Goal: Find contact information: Find specific fact

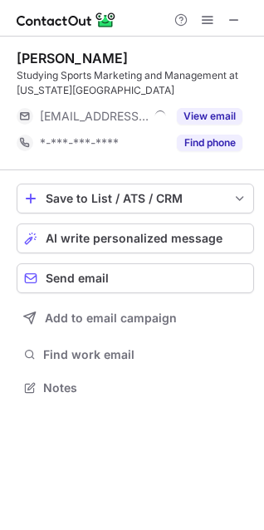
scroll to position [376, 264]
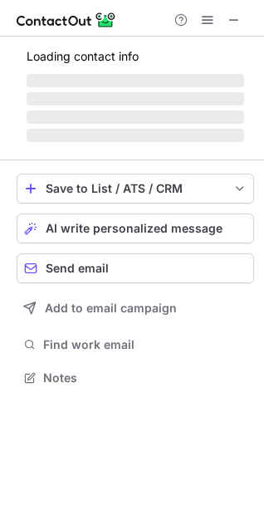
scroll to position [376, 264]
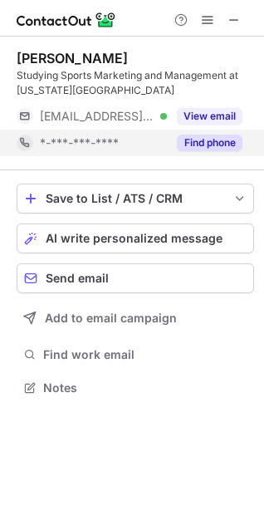
click at [193, 139] on button "Find phone" at bounding box center [210, 142] width 66 height 17
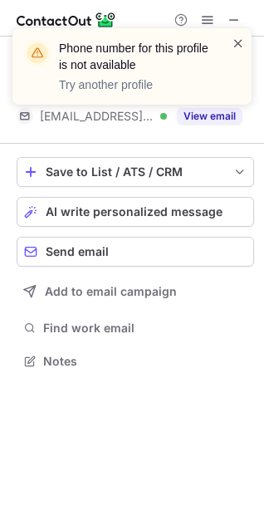
scroll to position [349, 264]
click at [240, 42] on span at bounding box center [238, 43] width 13 height 17
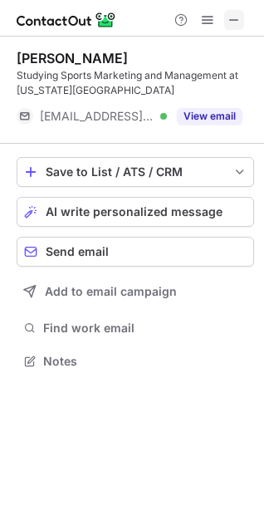
click at [243, 20] on button at bounding box center [234, 20] width 20 height 20
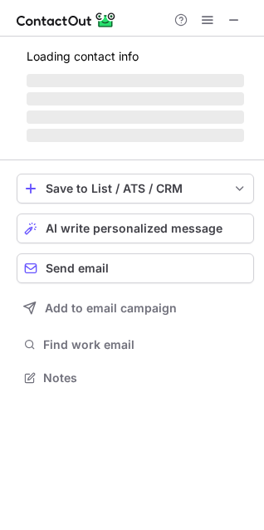
scroll to position [376, 264]
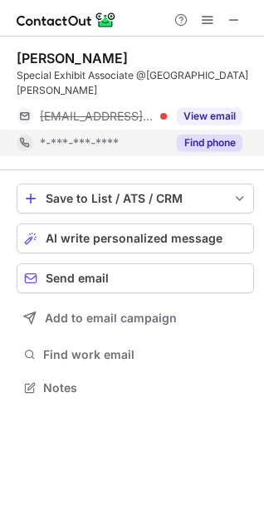
click at [193, 137] on button "Find phone" at bounding box center [210, 142] width 66 height 17
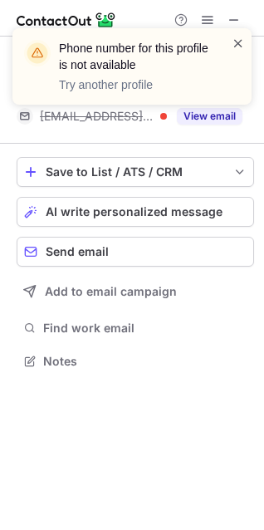
click at [236, 44] on span at bounding box center [238, 43] width 13 height 17
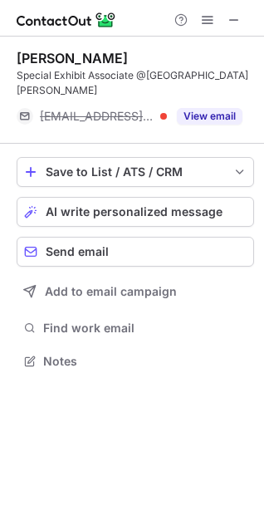
click at [236, 21] on div "Phone number for this profile is not available Try another profile" at bounding box center [132, 73] width 266 height 123
click at [236, 21] on span at bounding box center [233, 19] width 13 height 13
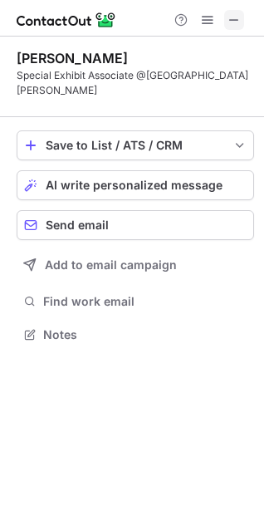
click at [232, 20] on span at bounding box center [233, 19] width 13 height 13
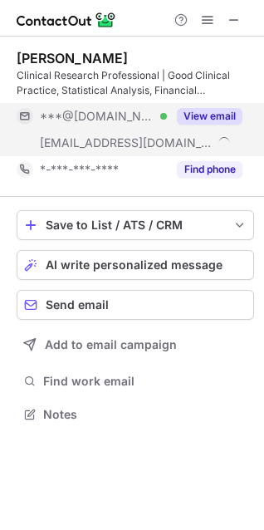
scroll to position [403, 264]
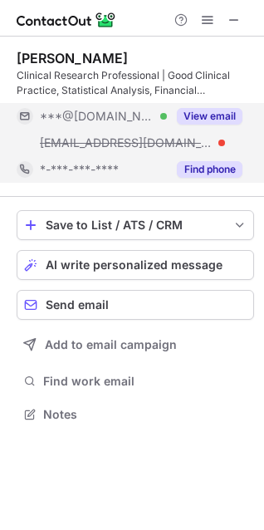
click at [199, 168] on button "Find phone" at bounding box center [210, 169] width 66 height 17
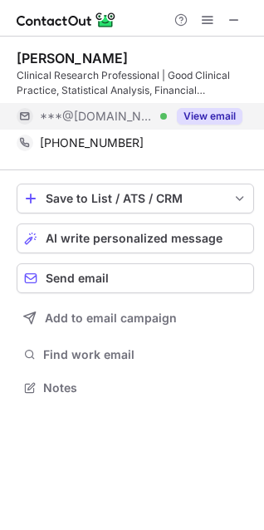
scroll to position [376, 264]
click at [229, 17] on span at bounding box center [233, 19] width 13 height 13
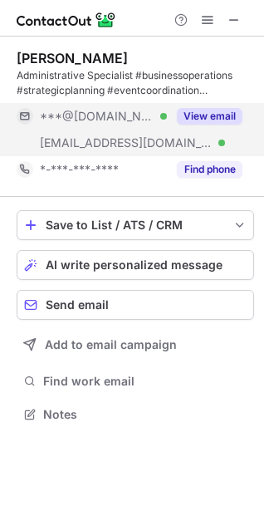
scroll to position [403, 264]
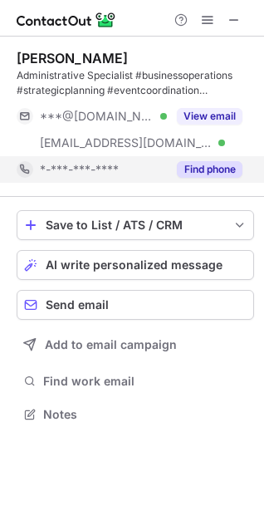
click at [202, 168] on button "Find phone" at bounding box center [210, 169] width 66 height 17
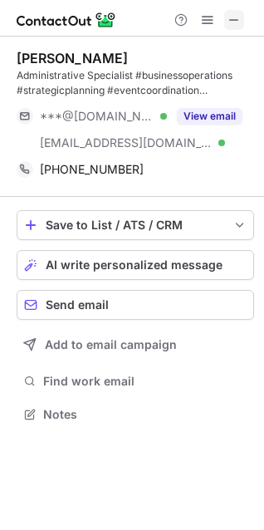
click at [239, 13] on span at bounding box center [233, 19] width 13 height 13
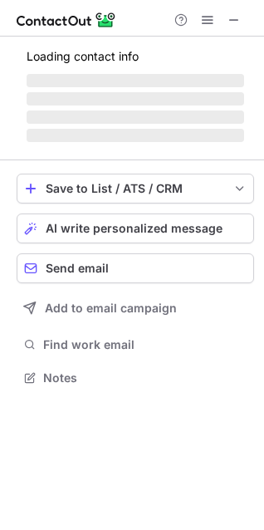
scroll to position [366, 264]
click at [203, 17] on span at bounding box center [207, 19] width 13 height 13
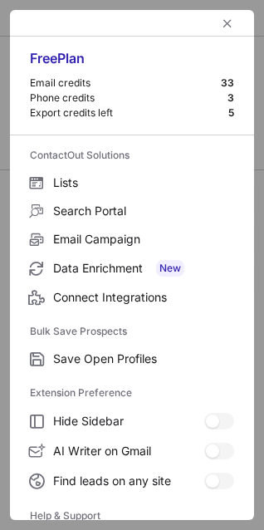
scroll to position [376, 264]
click at [221, 17] on span "left-button" at bounding box center [227, 23] width 13 height 13
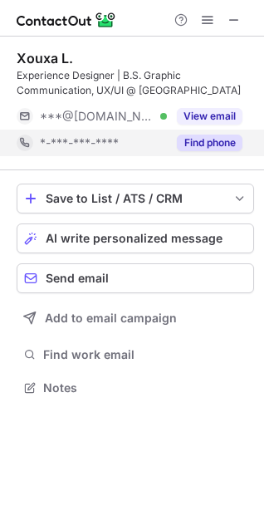
click at [197, 135] on button "Find phone" at bounding box center [210, 142] width 66 height 17
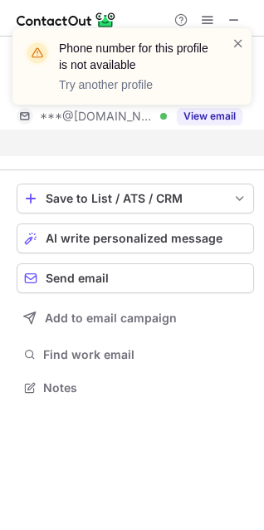
scroll to position [349, 264]
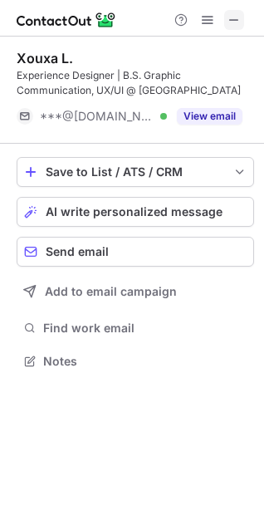
click at [235, 18] on span at bounding box center [233, 19] width 13 height 13
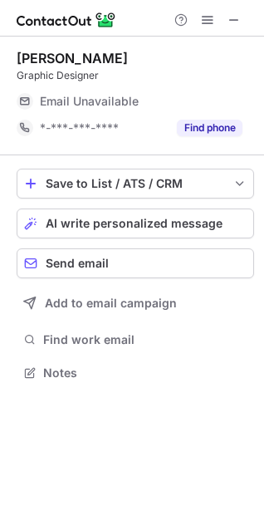
scroll to position [361, 264]
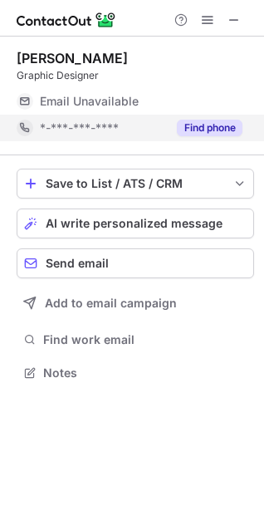
click at [188, 131] on button "Find phone" at bounding box center [210, 128] width 66 height 17
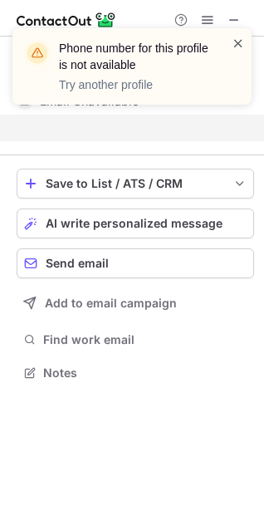
click at [237, 46] on span at bounding box center [238, 43] width 13 height 17
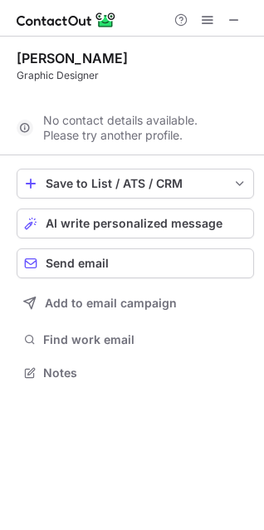
scroll to position [334, 264]
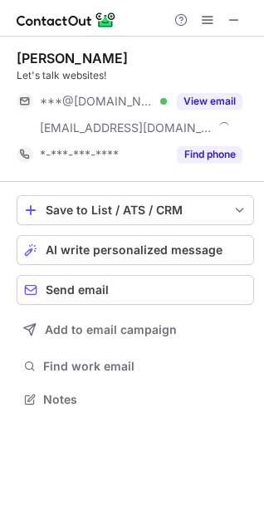
scroll to position [388, 264]
click at [229, 18] on span at bounding box center [233, 19] width 13 height 13
